Goal: Information Seeking & Learning: Learn about a topic

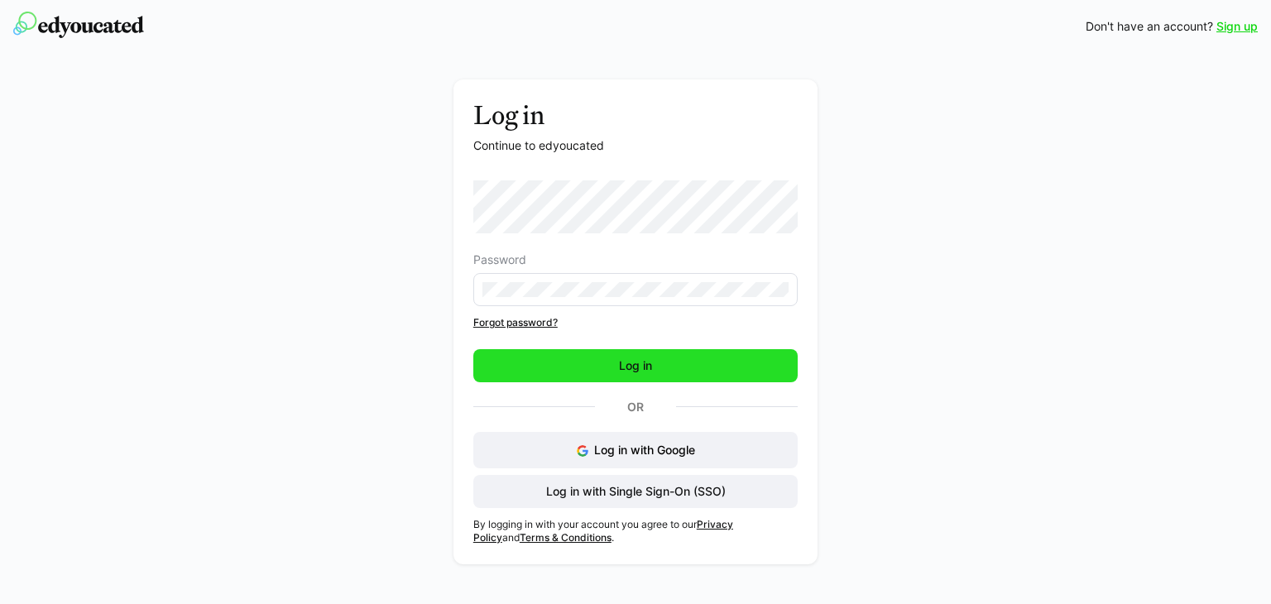
click at [575, 370] on span "Log in" at bounding box center [635, 365] width 324 height 33
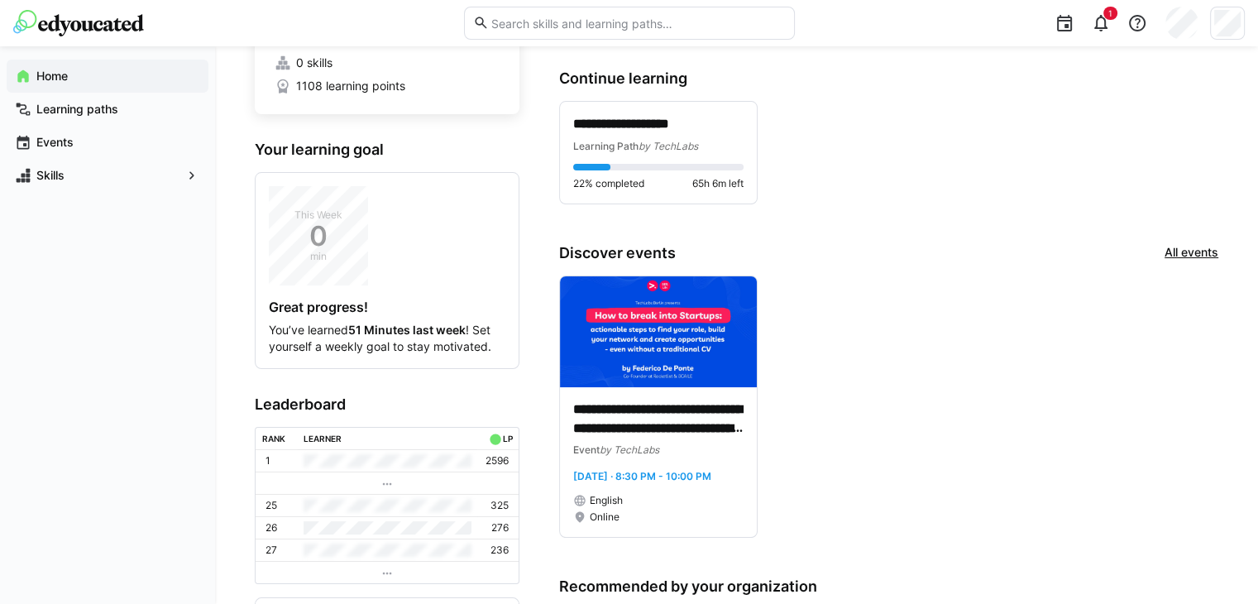
scroll to position [137, 0]
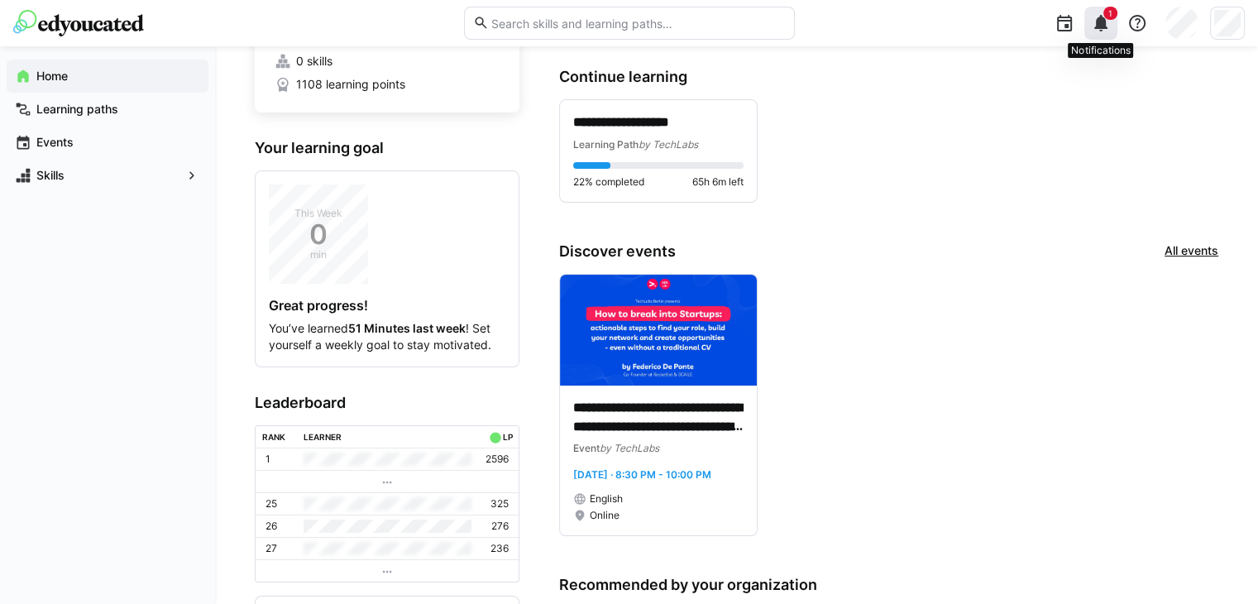
click at [1107, 22] on eds-icon at bounding box center [1101, 23] width 20 height 20
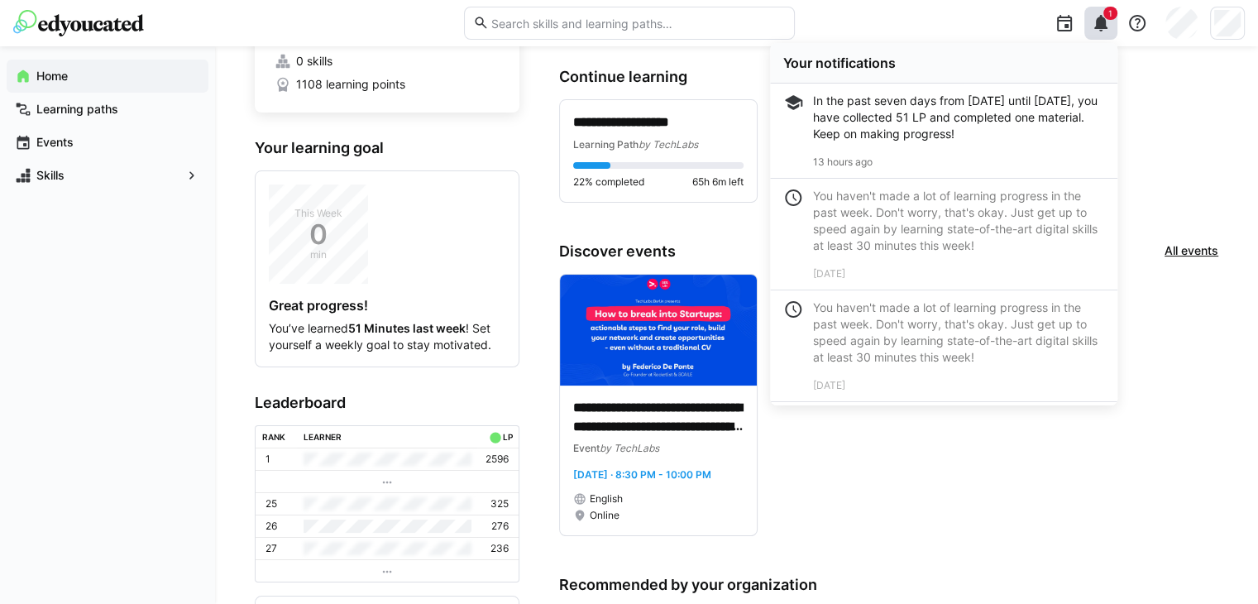
click at [1176, 166] on div "**********" at bounding box center [888, 150] width 659 height 103
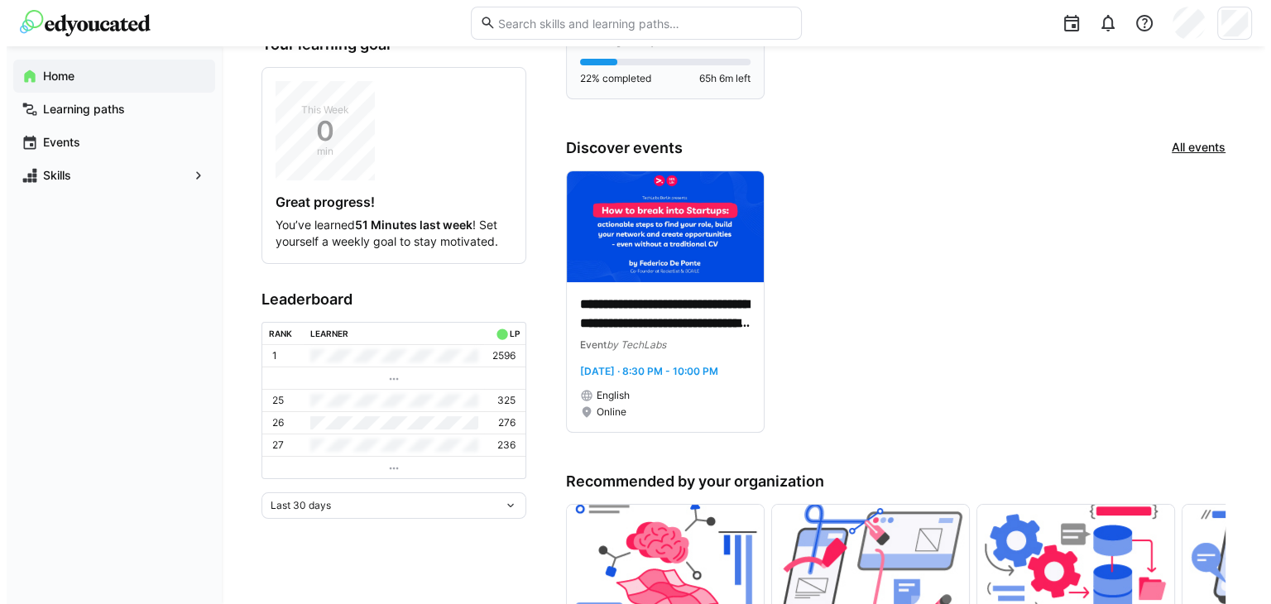
scroll to position [0, 0]
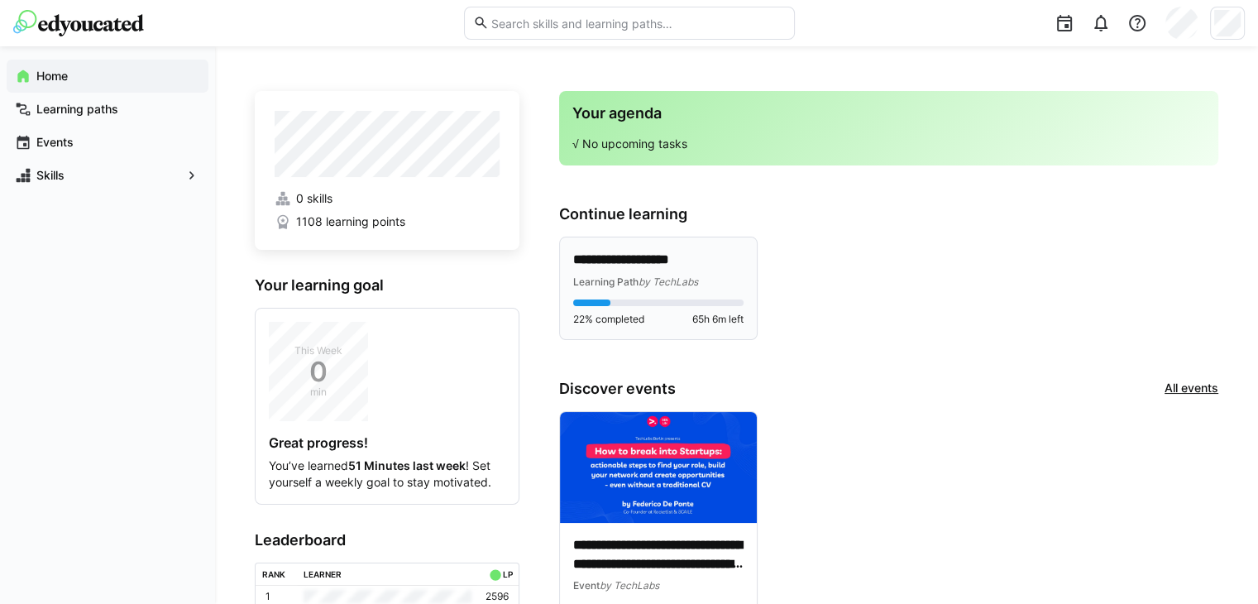
click at [670, 276] on span "by TechLabs" at bounding box center [669, 282] width 60 height 12
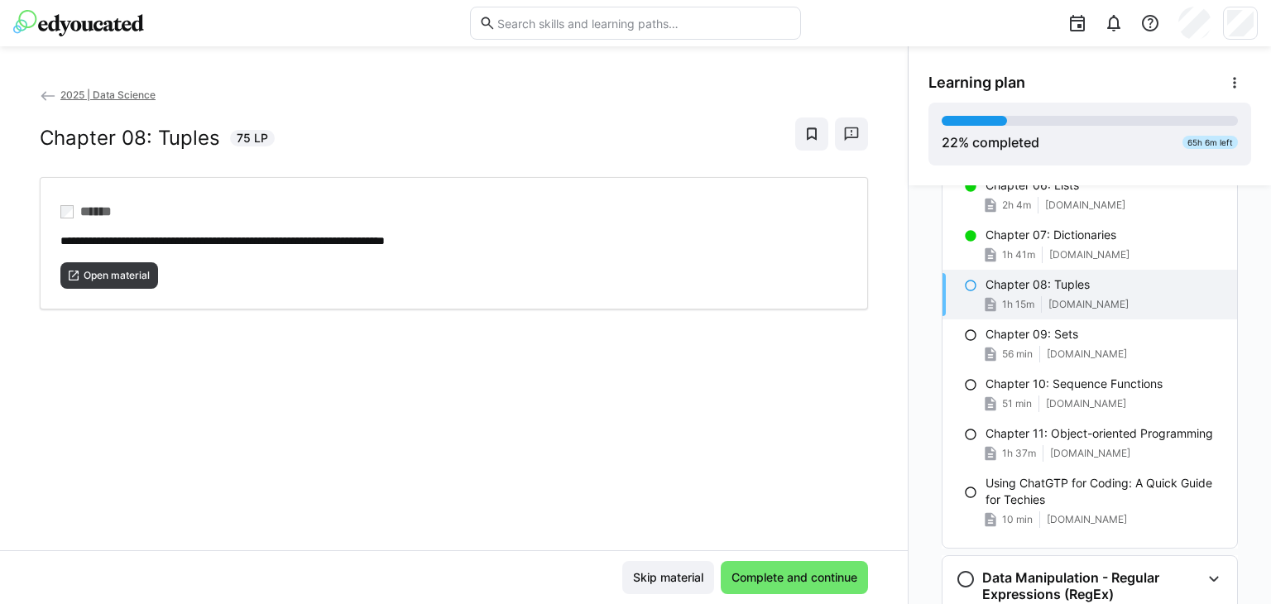
scroll to position [466, 0]
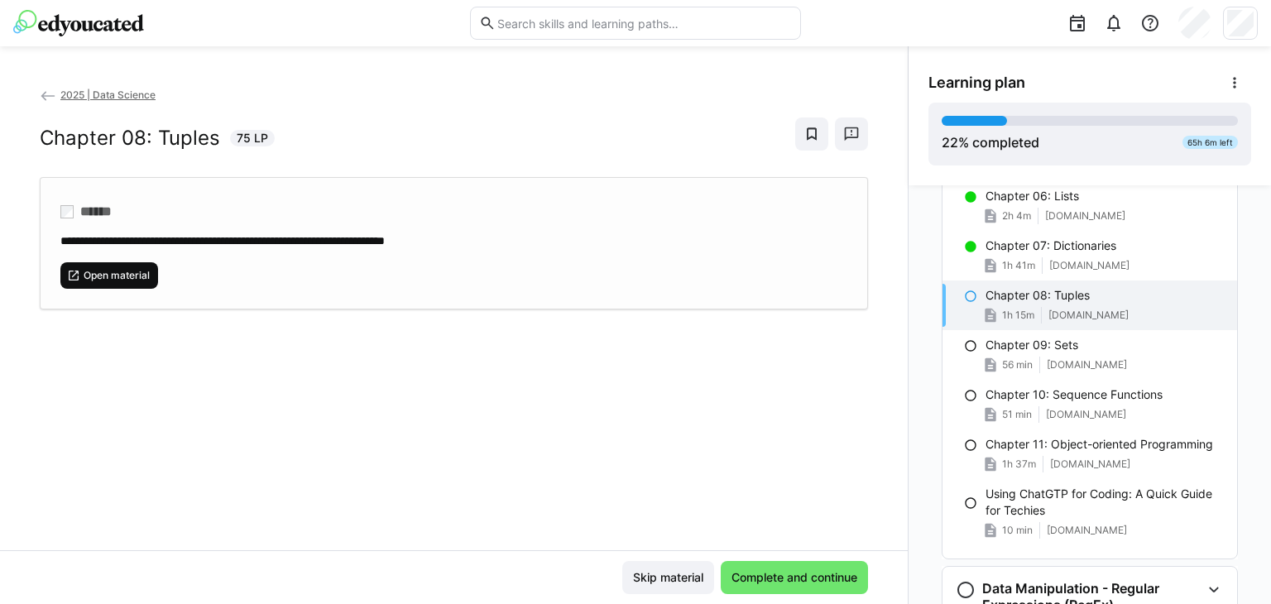
click at [116, 281] on span "Open material" at bounding box center [109, 275] width 98 height 26
